Goal: Transaction & Acquisition: Purchase product/service

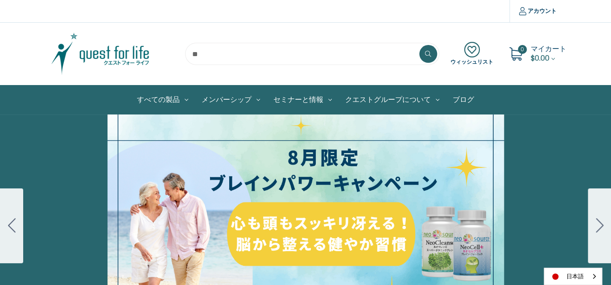
scroll to position [45, 0]
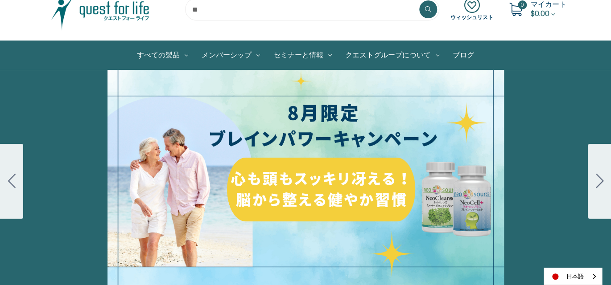
click at [340, 184] on div "細胞プロテクトセット 通常188ドル セール価格160ドル $28 OFF 2025年4月1日～4月30日 12月１日〜23日 販売中" at bounding box center [305, 181] width 611 height 223
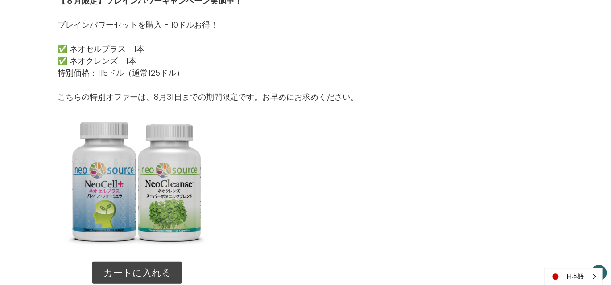
scroll to position [847, 0]
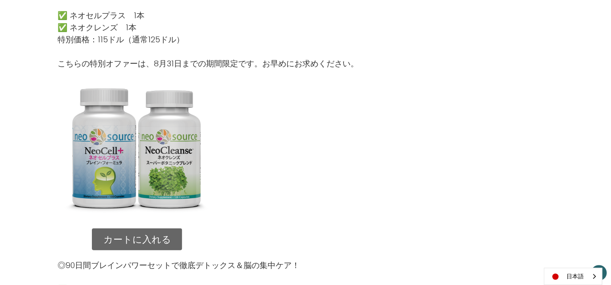
click at [148, 240] on link "カートに入れる" at bounding box center [137, 240] width 90 height 22
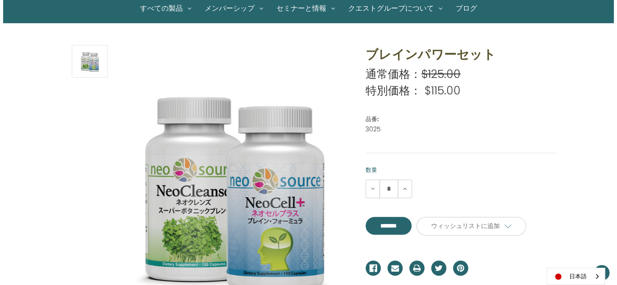
scroll to position [89, 0]
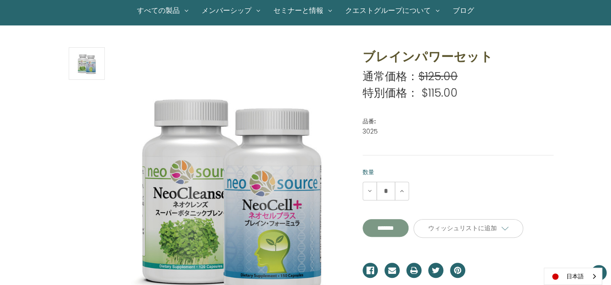
click at [399, 226] on input "**********" at bounding box center [386, 228] width 46 height 18
type input "*******"
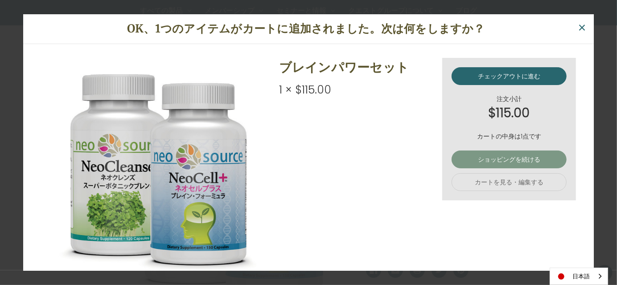
click at [511, 160] on link "ショッピングを続ける" at bounding box center [509, 160] width 115 height 18
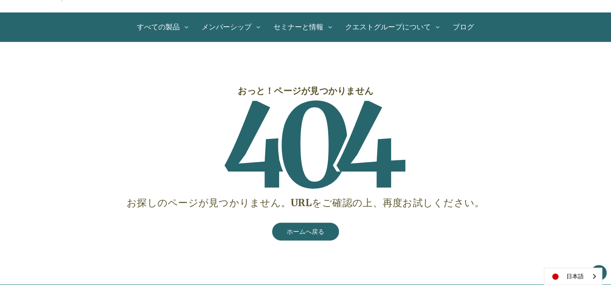
scroll to position [89, 0]
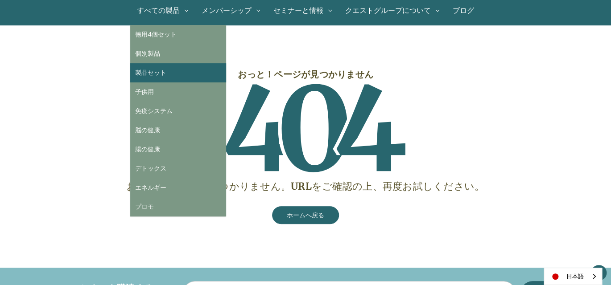
click at [161, 72] on link "製品セット" at bounding box center [178, 72] width 96 height 19
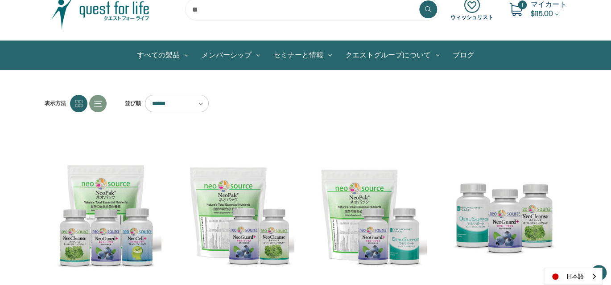
scroll to position [44, 0]
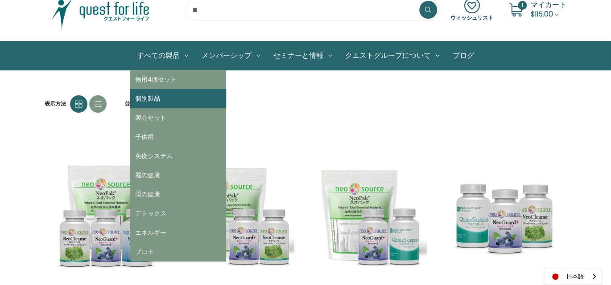
click at [159, 98] on link "個別製品" at bounding box center [178, 98] width 96 height 19
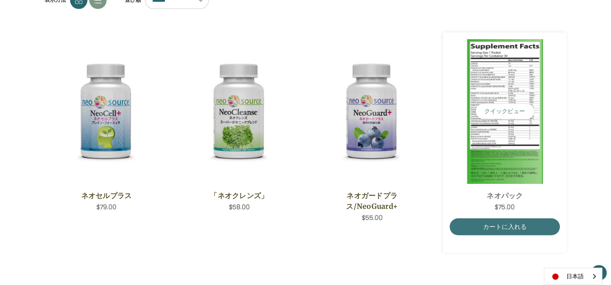
scroll to position [223, 0]
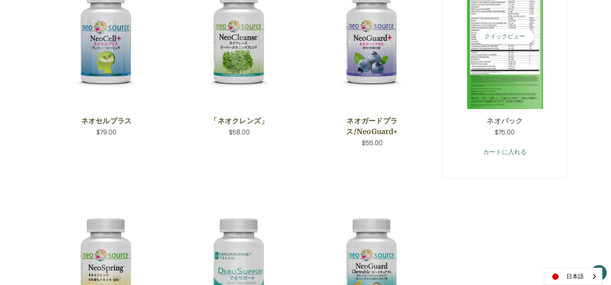
click at [506, 152] on link "カートに入れる" at bounding box center [504, 152] width 110 height 17
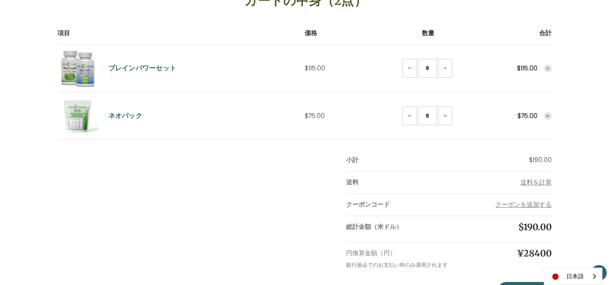
scroll to position [89, 0]
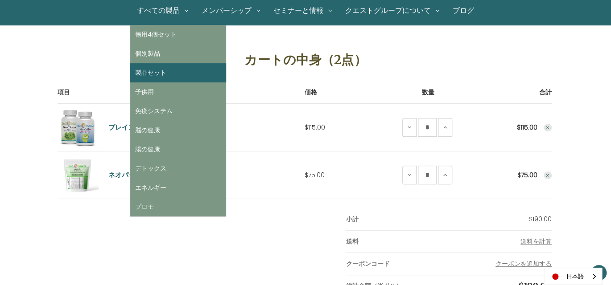
click at [167, 72] on link "製品セット" at bounding box center [178, 72] width 96 height 19
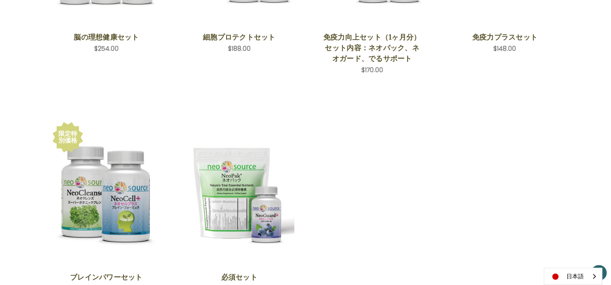
scroll to position [357, 0]
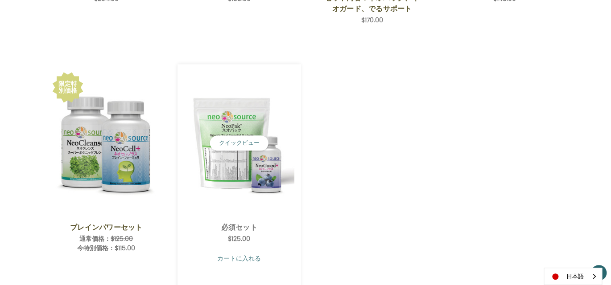
click at [236, 258] on link "カートに入れる" at bounding box center [239, 258] width 110 height 17
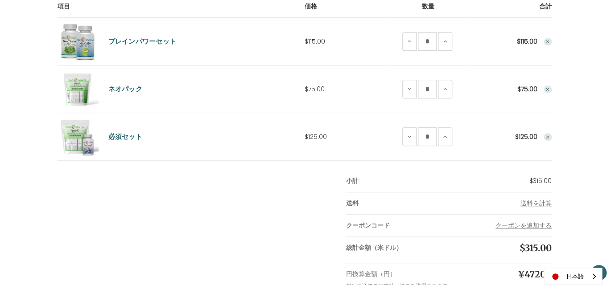
scroll to position [178, 0]
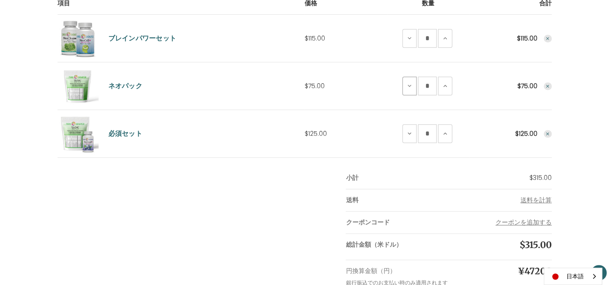
click at [407, 87] on icon at bounding box center [409, 85] width 7 height 7
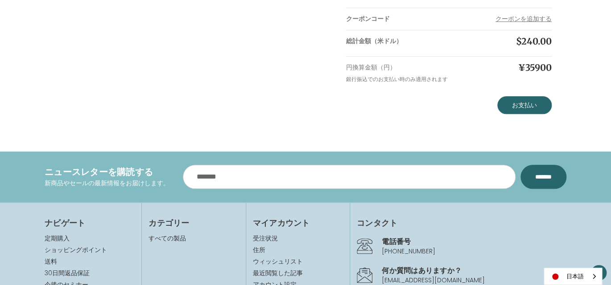
scroll to position [357, 0]
